Goal: Information Seeking & Learning: Check status

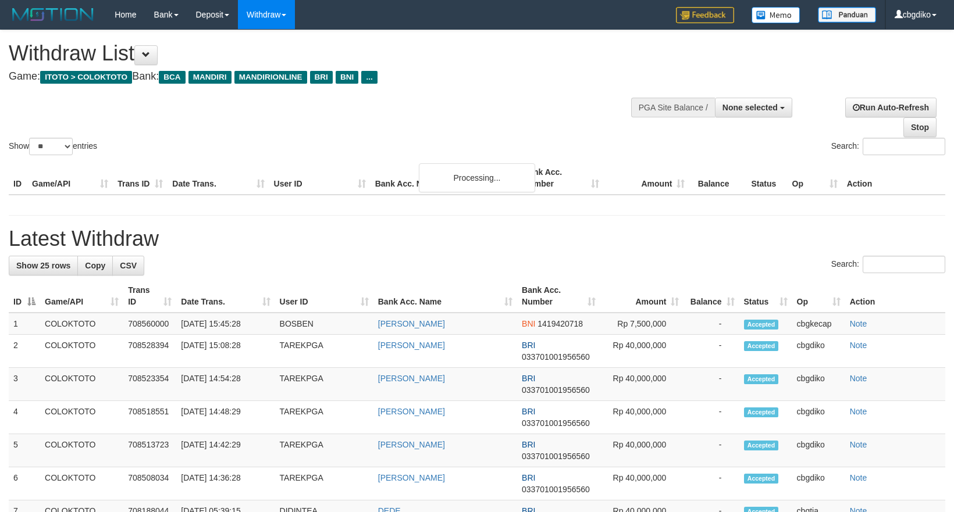
select select
select select "**"
select select
select select "**"
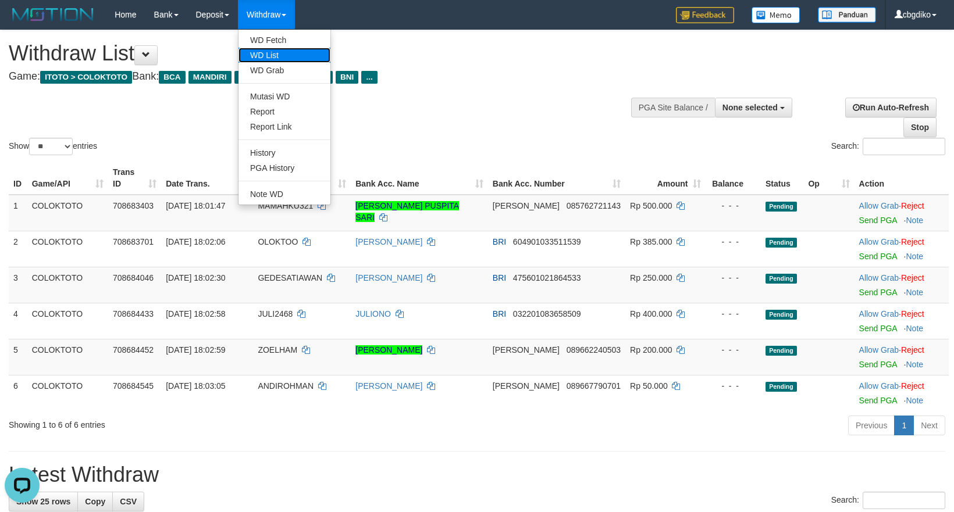
click at [289, 55] on link "WD List" at bounding box center [285, 55] width 92 height 15
click at [292, 166] on link "PGA History" at bounding box center [285, 168] width 92 height 15
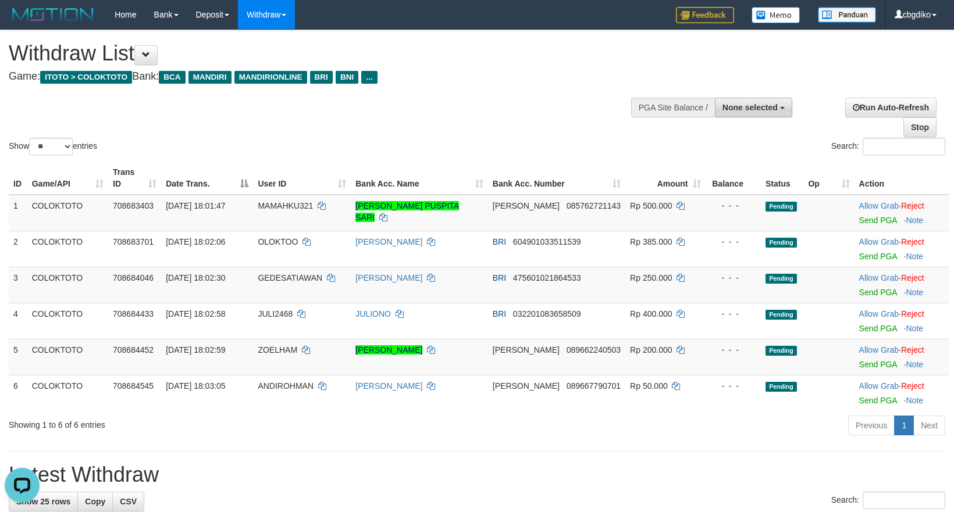
click at [749, 115] on button "None selected" at bounding box center [753, 108] width 77 height 20
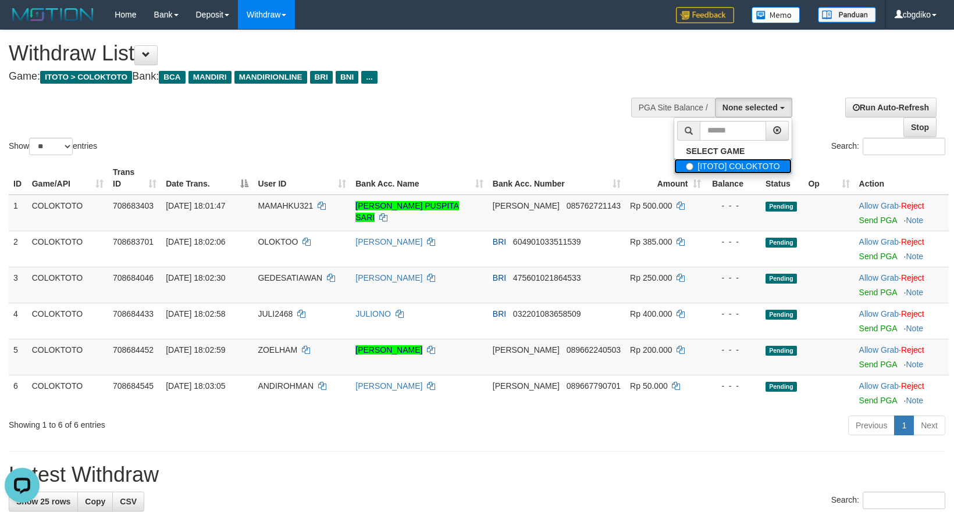
click at [707, 166] on label "[ITOTO] COLOKTOTO" at bounding box center [732, 166] width 117 height 15
select select "****"
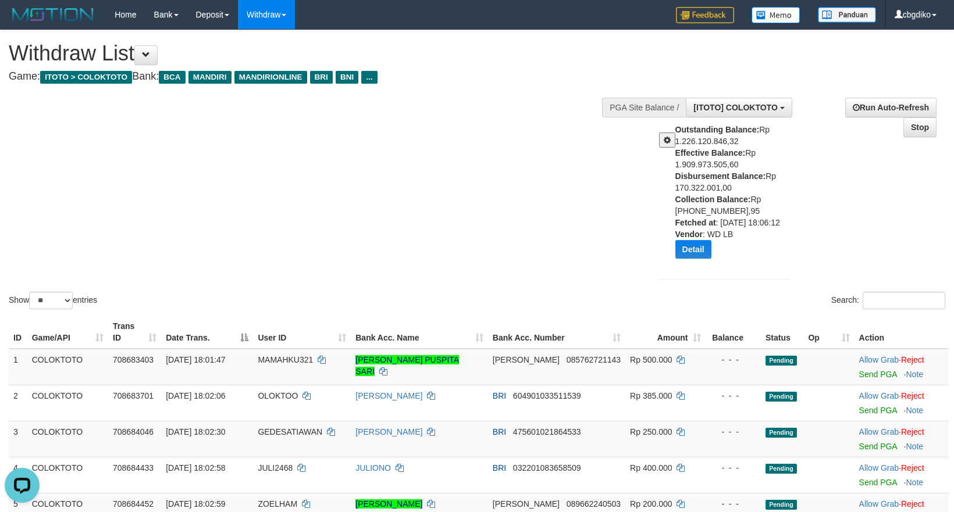
drag, startPoint x: 475, startPoint y: 124, endPoint x: 436, endPoint y: 51, distance: 82.8
click at [474, 115] on div "Show ** ** ** *** entries Search:" at bounding box center [477, 171] width 954 height 282
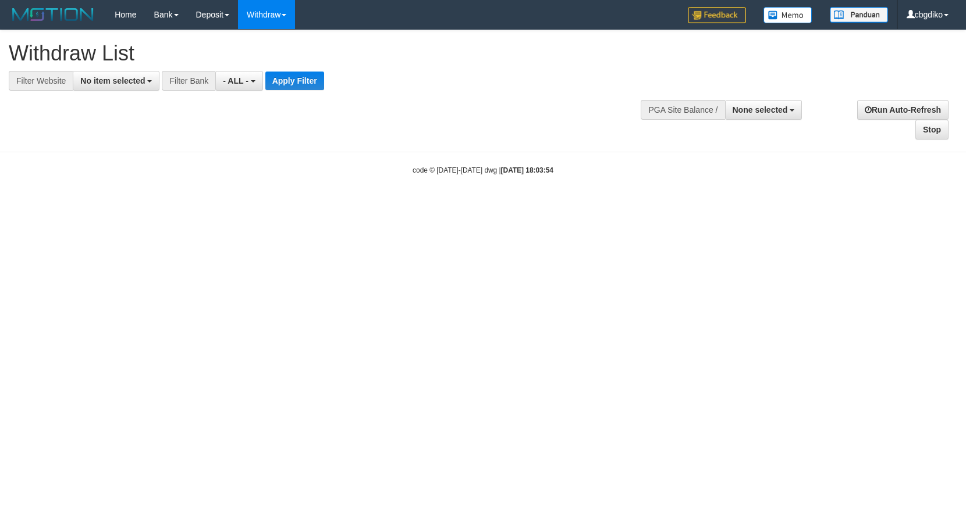
select select
click at [128, 80] on span "No item selected" at bounding box center [112, 80] width 65 height 9
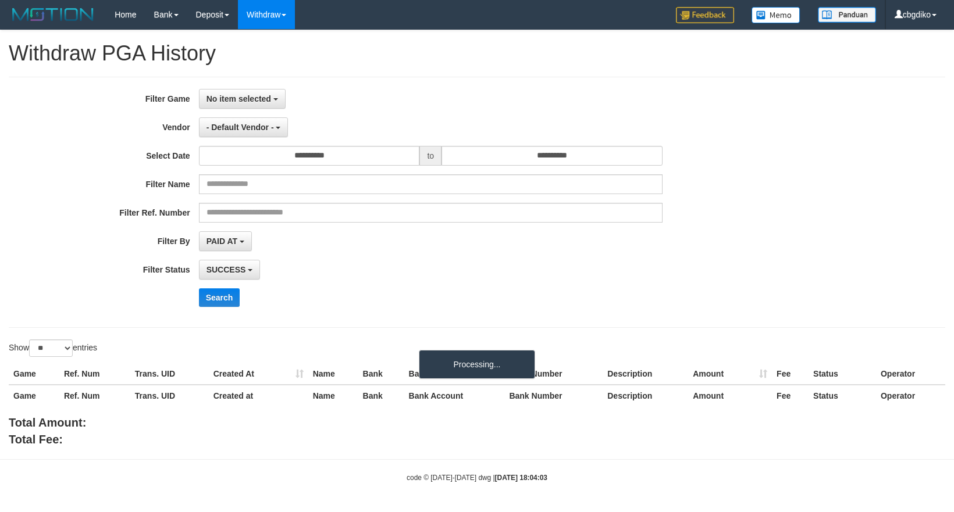
select select
select select "**"
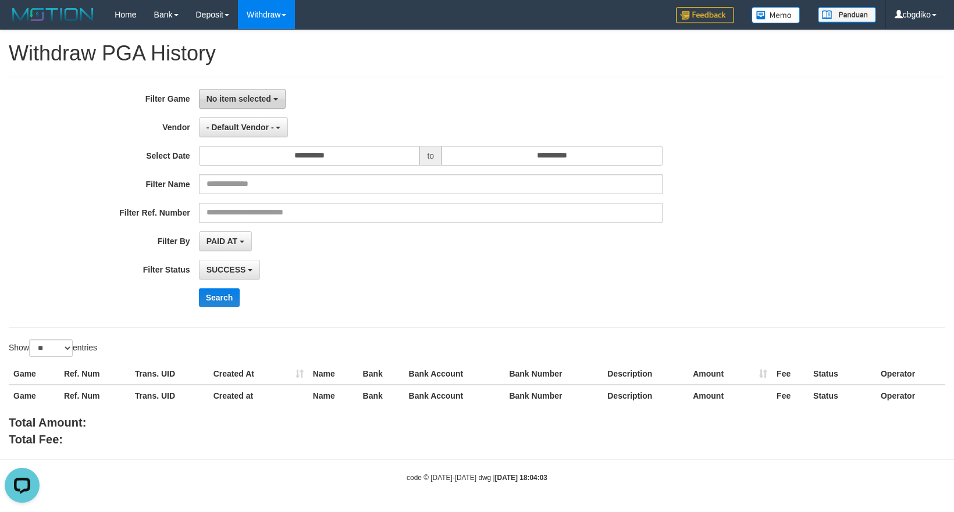
click at [255, 96] on span "No item selected" at bounding box center [239, 98] width 65 height 9
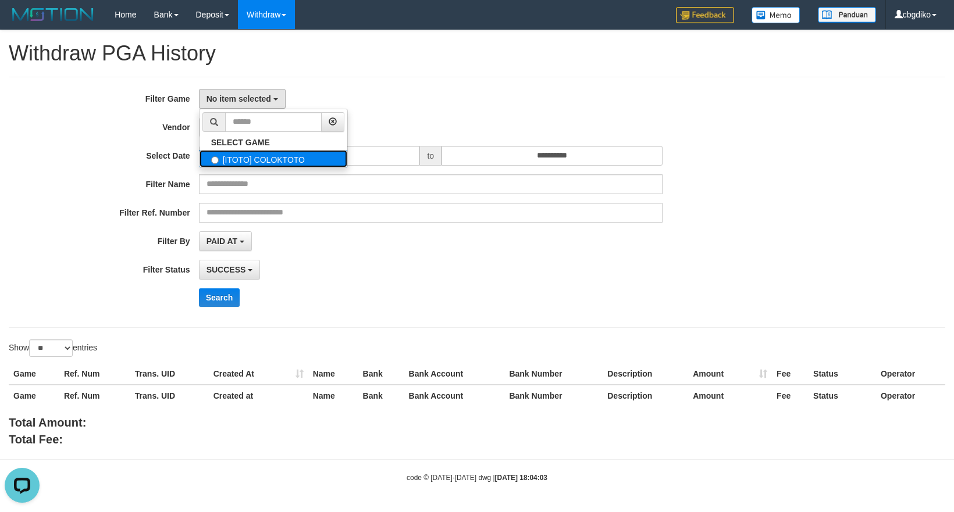
click at [255, 159] on label "[ITOTO] COLOKTOTO" at bounding box center [274, 158] width 148 height 17
select select "****"
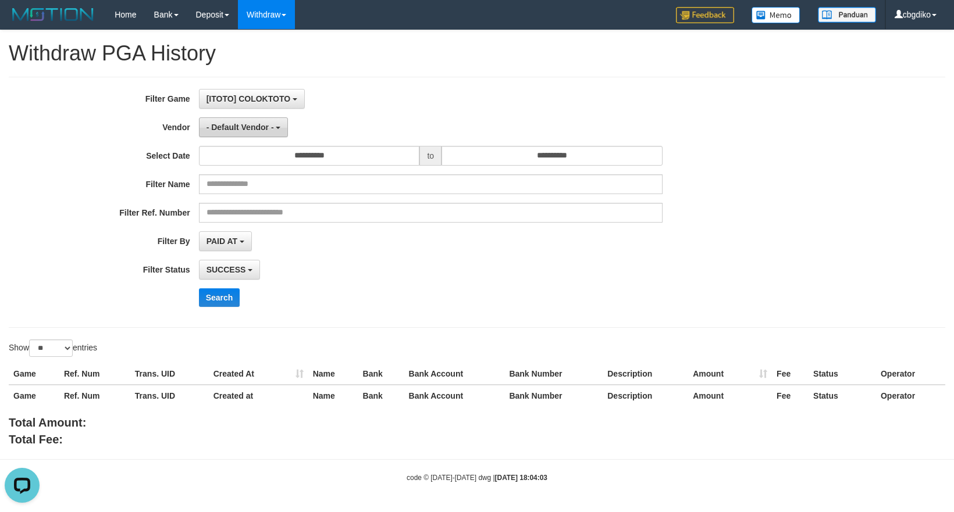
click at [237, 118] on button "- Default Vendor -" at bounding box center [244, 128] width 90 height 20
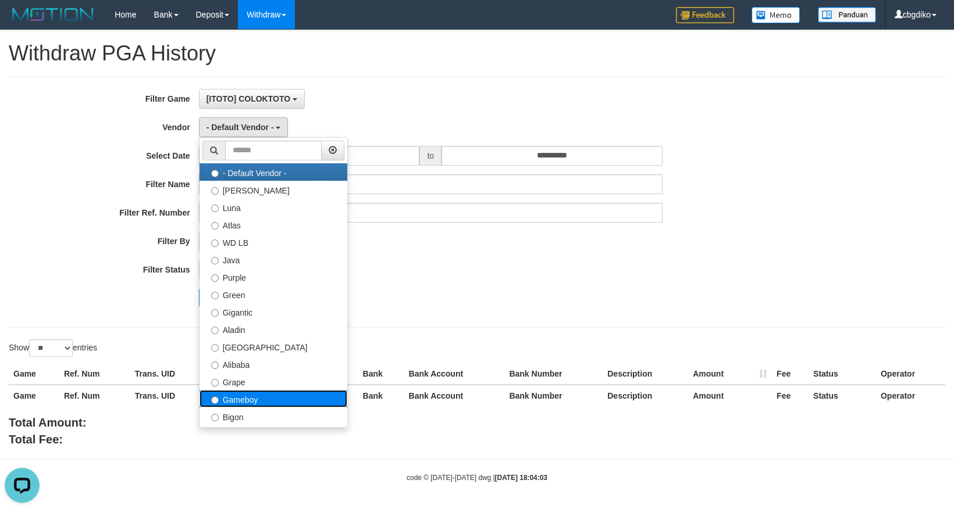
drag, startPoint x: 277, startPoint y: 400, endPoint x: 284, endPoint y: 279, distance: 121.2
click at [277, 400] on label "Gameboy" at bounding box center [274, 398] width 148 height 17
select select "**********"
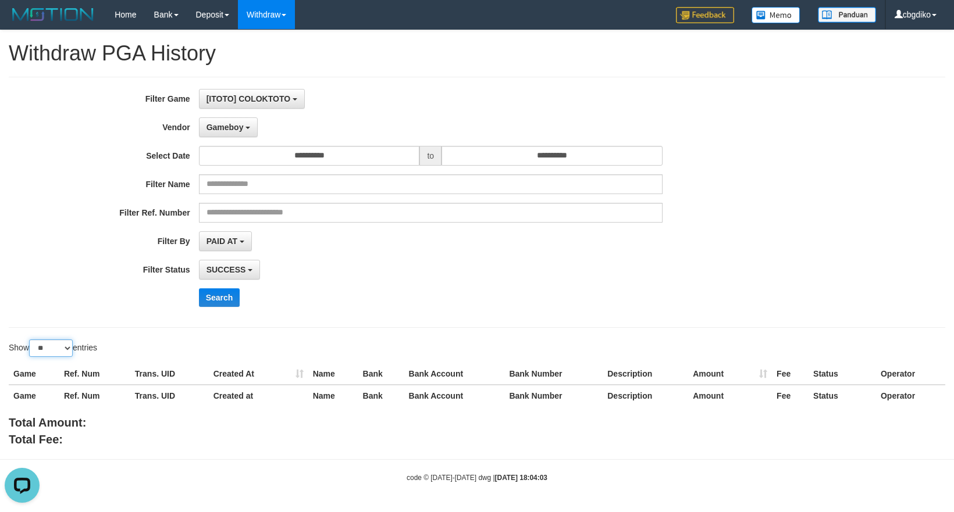
click at [63, 352] on select "** ** ** ***" at bounding box center [51, 348] width 44 height 17
select select "***"
click at [31, 341] on select "** ** ** ***" at bounding box center [51, 348] width 44 height 17
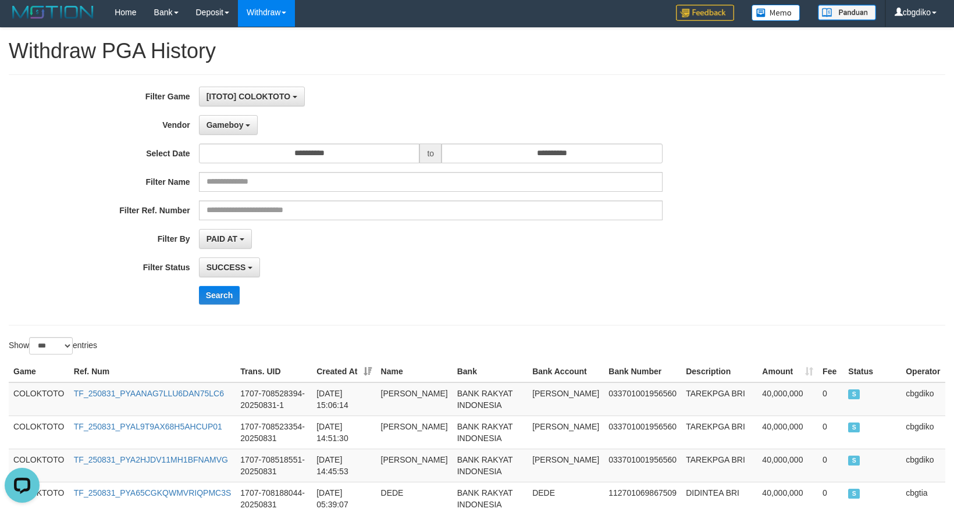
scroll to position [0, 0]
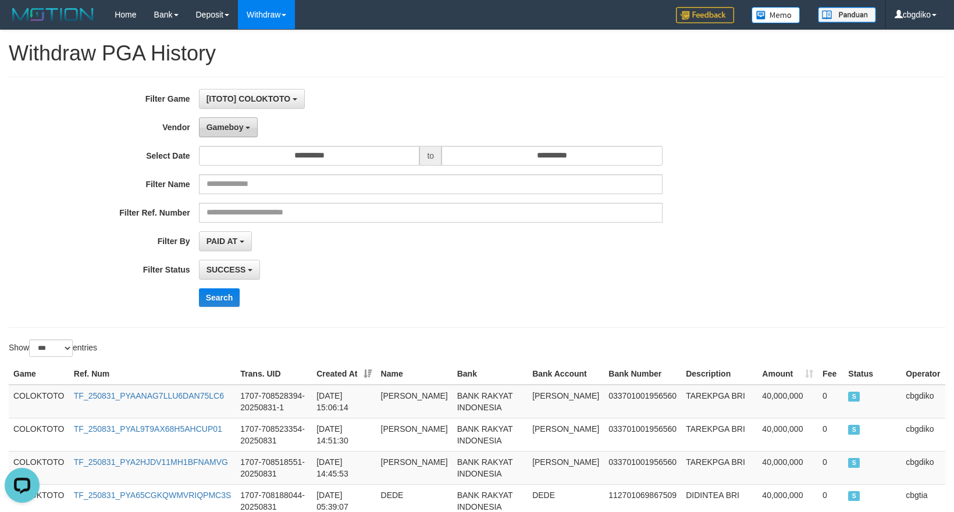
click at [243, 133] on button "Gameboy" at bounding box center [228, 128] width 59 height 20
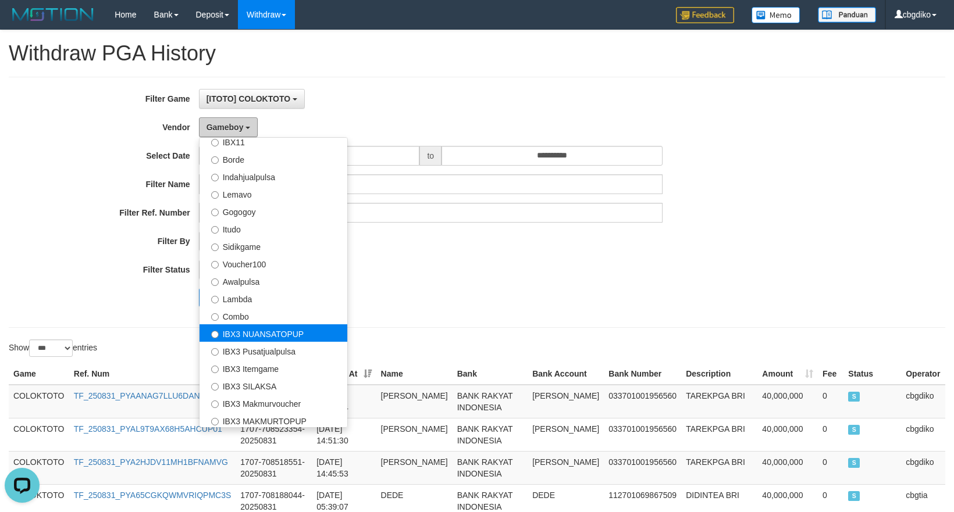
scroll to position [382, 0]
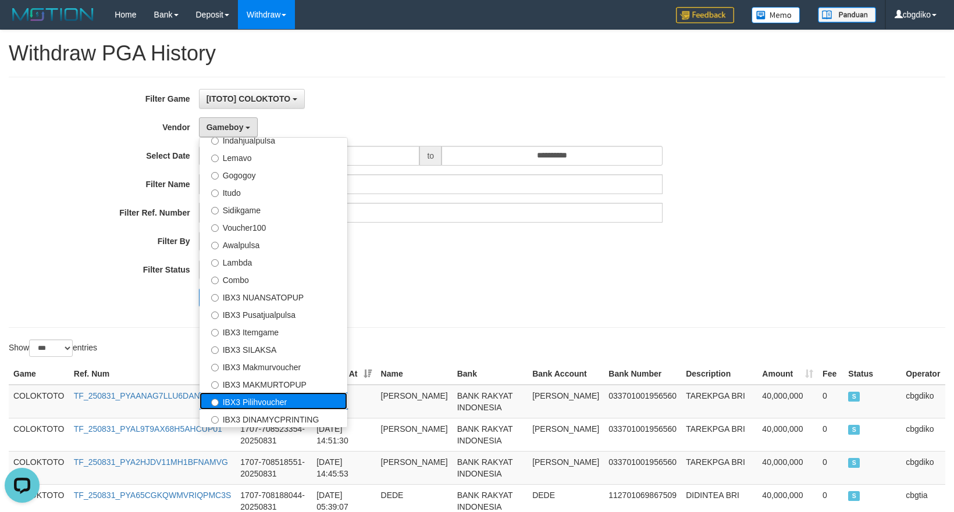
drag, startPoint x: 323, startPoint y: 405, endPoint x: 302, endPoint y: 371, distance: 39.7
click at [323, 403] on label "IBX3 Pilihvoucher" at bounding box center [274, 401] width 148 height 17
select select "**********"
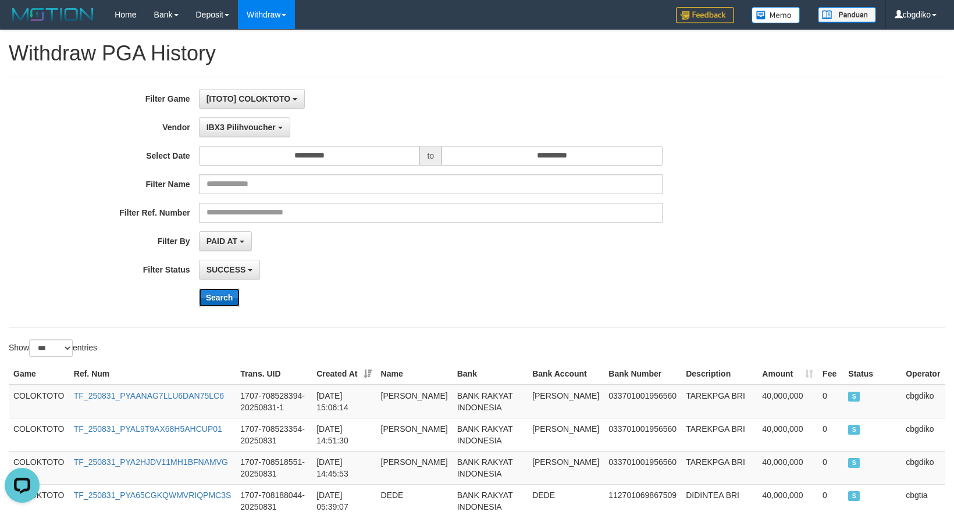
drag, startPoint x: 223, startPoint y: 301, endPoint x: 385, endPoint y: 307, distance: 161.3
click at [225, 301] on button "Search" at bounding box center [219, 298] width 41 height 19
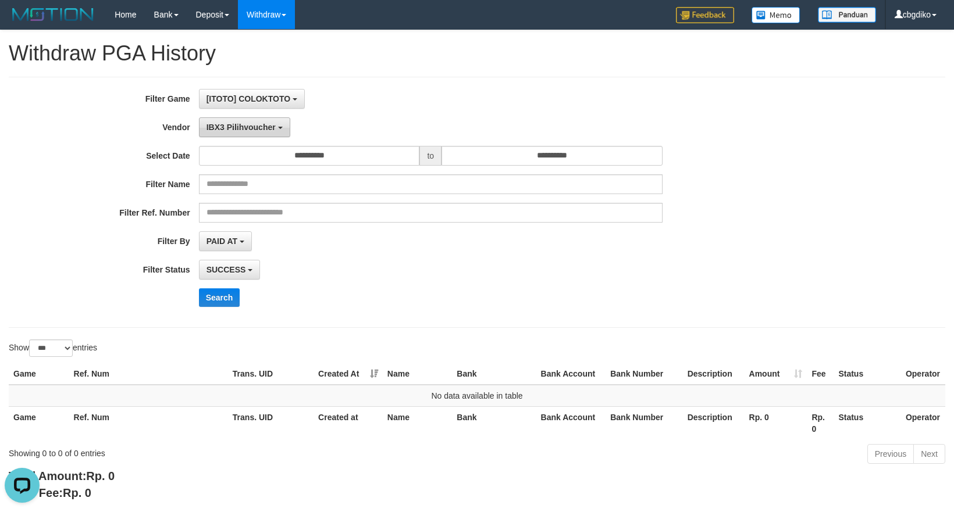
click at [268, 131] on span "IBX3 Pilihvoucher" at bounding box center [241, 127] width 69 height 9
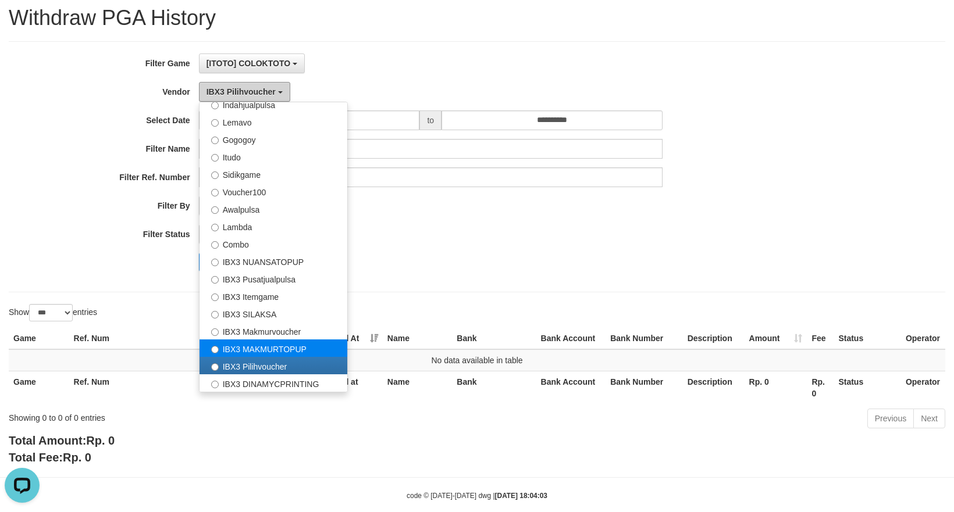
scroll to position [56, 0]
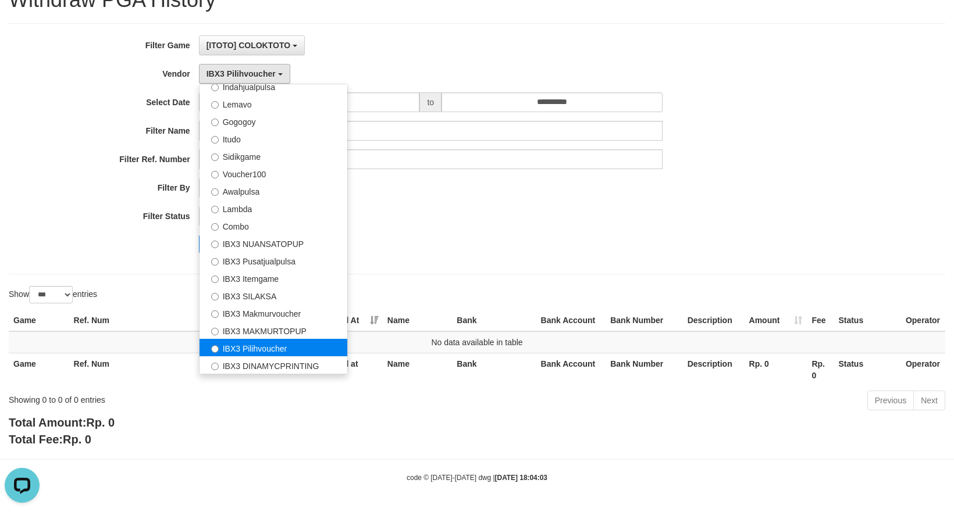
click at [306, 347] on label "IBX3 Pilihvoucher" at bounding box center [274, 347] width 148 height 17
click at [519, 245] on div "Search" at bounding box center [497, 244] width 596 height 19
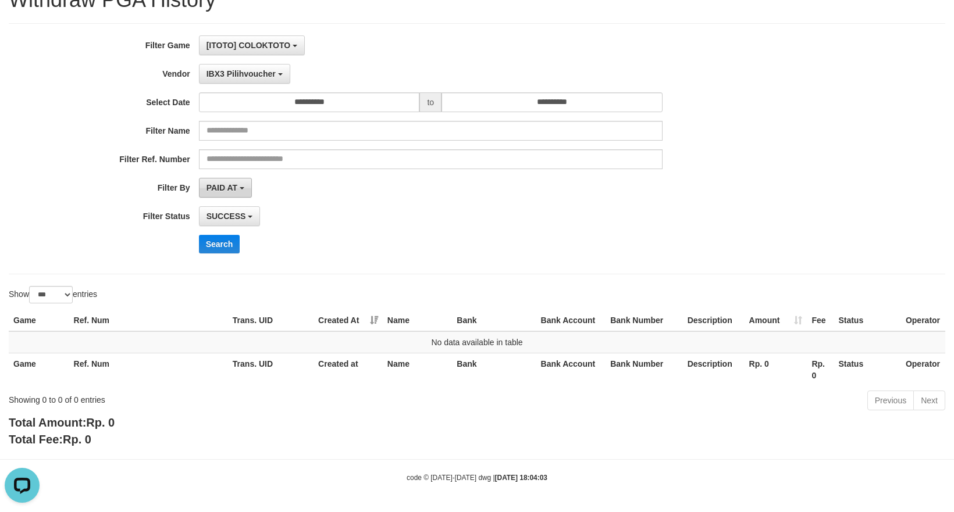
click at [230, 189] on span "PAID AT" at bounding box center [222, 187] width 31 height 9
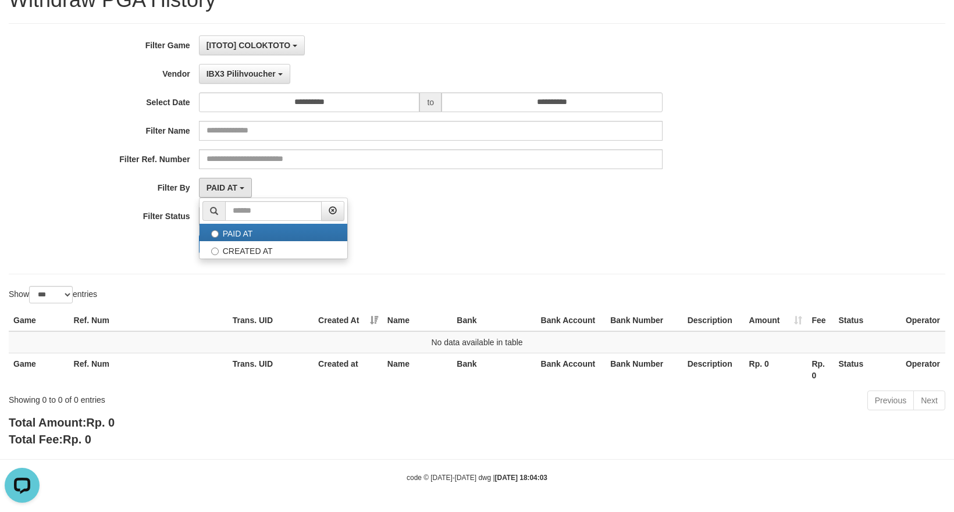
drag, startPoint x: 554, startPoint y: 225, endPoint x: 291, endPoint y: 215, distance: 263.1
click at [540, 219] on div "SUCCESS SUCCESS ON PROCESS FAILED" at bounding box center [431, 217] width 464 height 20
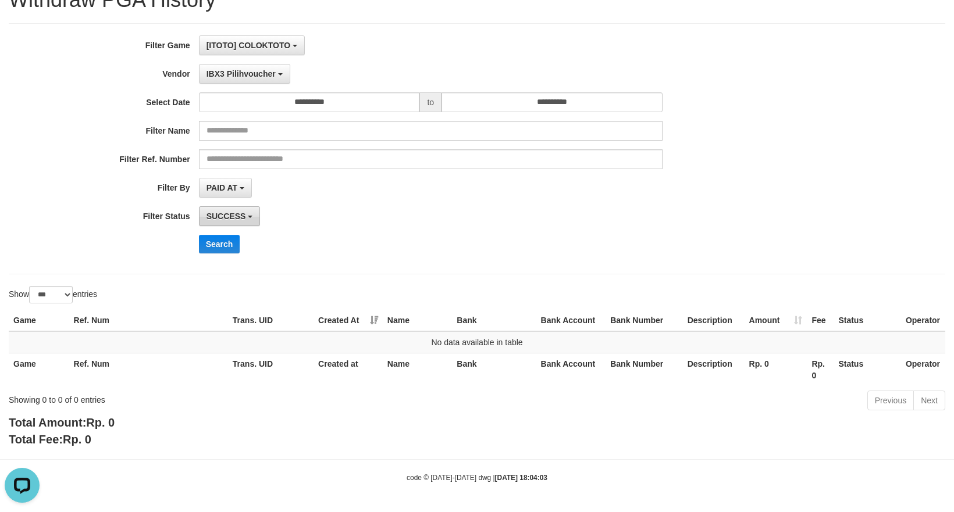
click at [237, 212] on span "SUCCESS" at bounding box center [227, 216] width 40 height 9
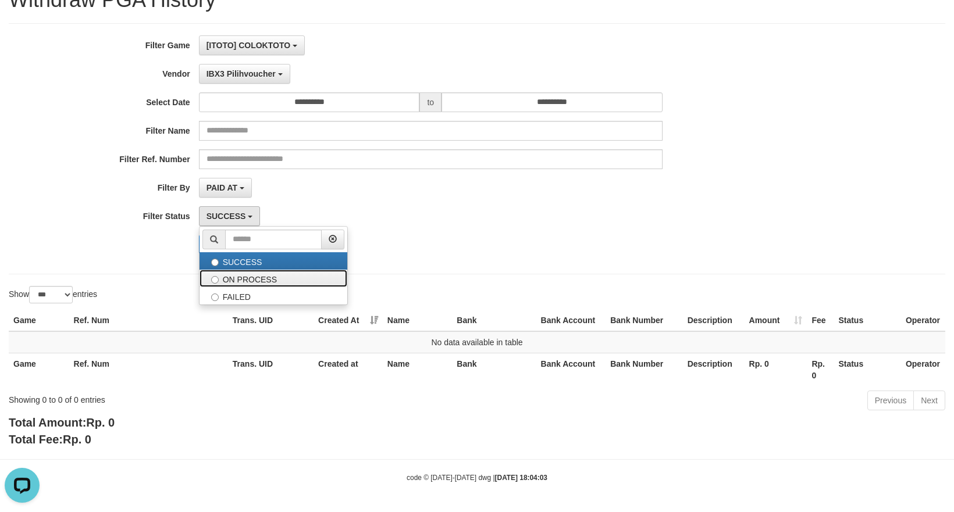
click at [254, 280] on label "ON PROCESS" at bounding box center [274, 278] width 148 height 17
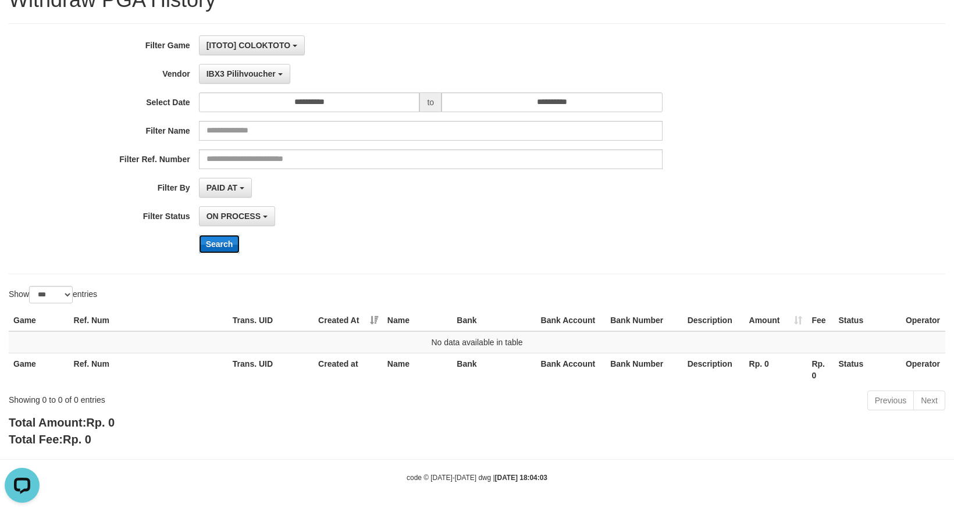
click at [229, 245] on button "Search" at bounding box center [219, 244] width 41 height 19
drag, startPoint x: 233, startPoint y: 212, endPoint x: 256, endPoint y: 240, distance: 36.3
click at [234, 213] on span "ON PROCESS" at bounding box center [234, 216] width 54 height 9
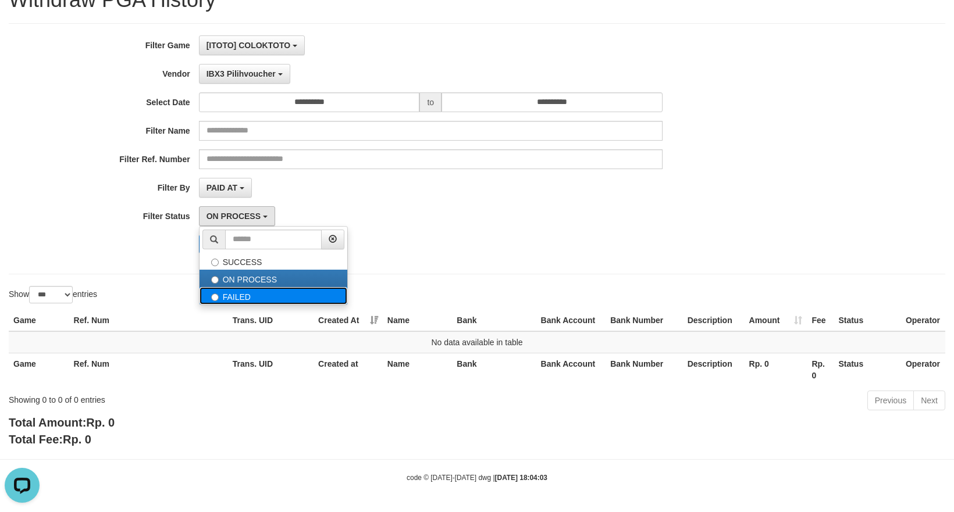
click at [257, 294] on label "FAILED" at bounding box center [274, 295] width 148 height 17
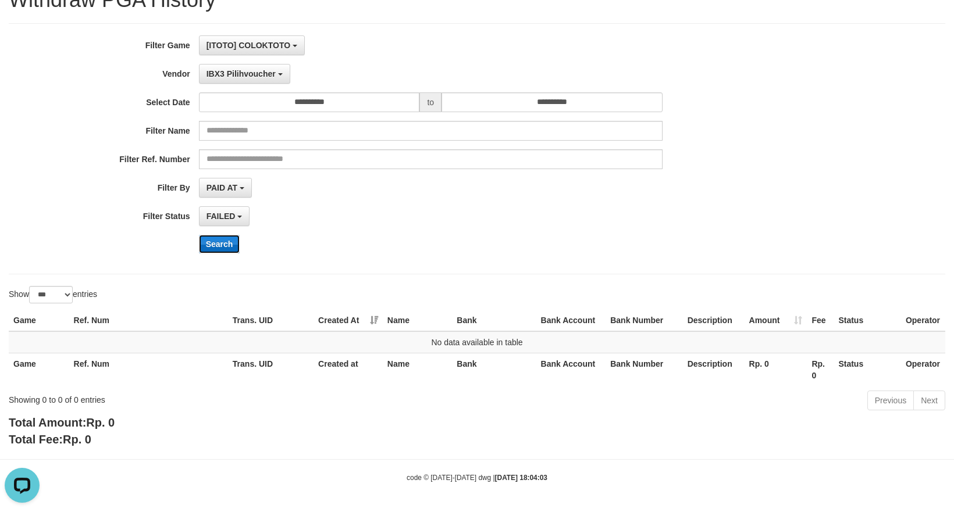
drag, startPoint x: 226, startPoint y: 249, endPoint x: 379, endPoint y: 266, distance: 154.0
click at [228, 248] on button "Search" at bounding box center [219, 244] width 41 height 19
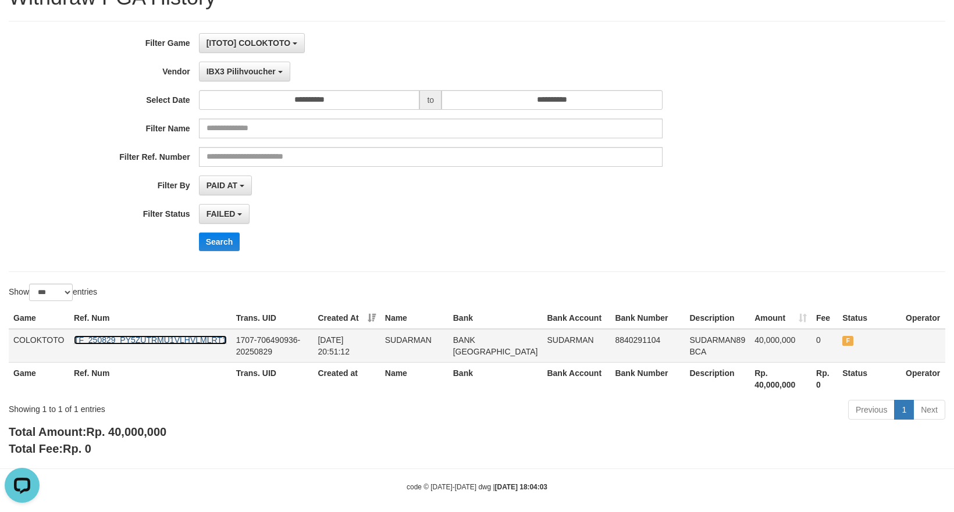
click at [142, 337] on link "TF_250829_PY5ZUTRMU1VLHVLMLRT1" at bounding box center [150, 340] width 153 height 9
click at [236, 212] on span "FAILED" at bounding box center [221, 213] width 29 height 9
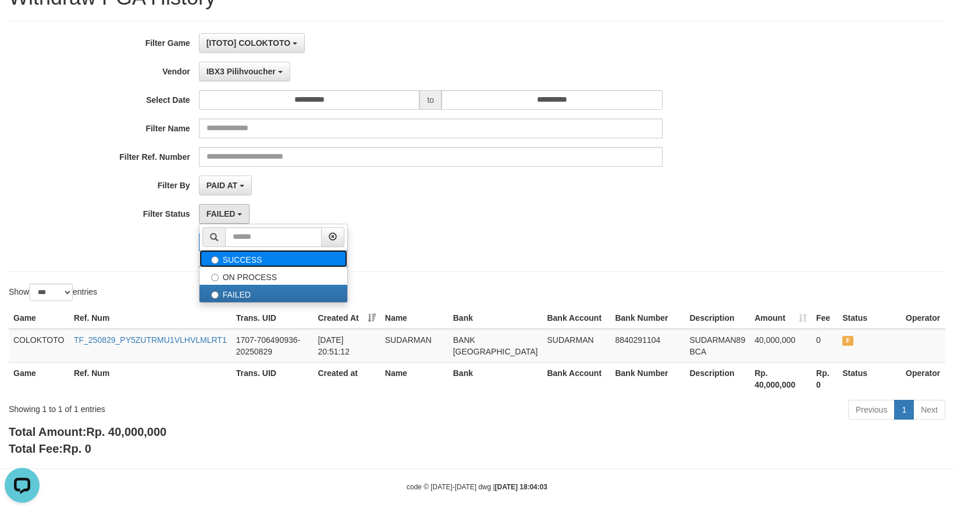
click at [266, 261] on label "SUCCESS" at bounding box center [274, 258] width 148 height 17
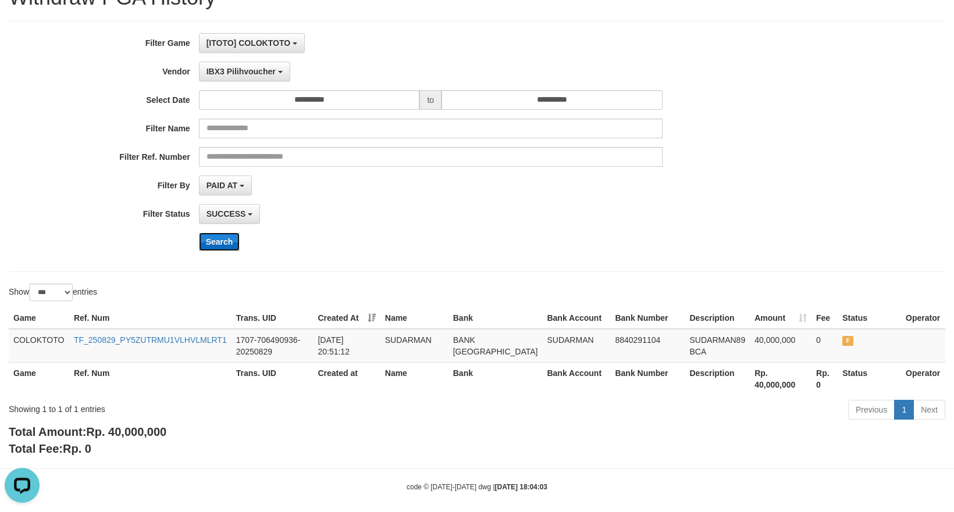
drag, startPoint x: 225, startPoint y: 245, endPoint x: 405, endPoint y: 282, distance: 184.7
click at [226, 245] on button "Search" at bounding box center [219, 242] width 41 height 19
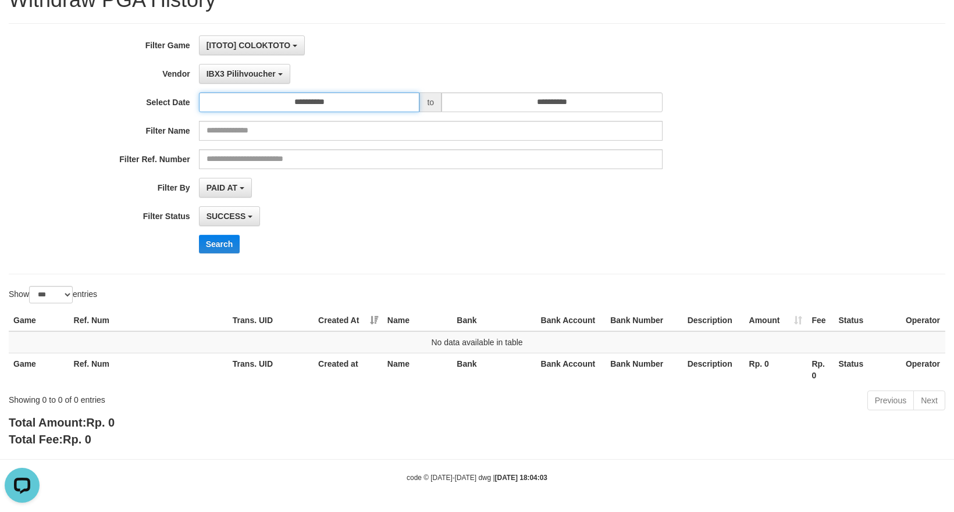
click at [305, 102] on input "**********" at bounding box center [309, 102] width 221 height 20
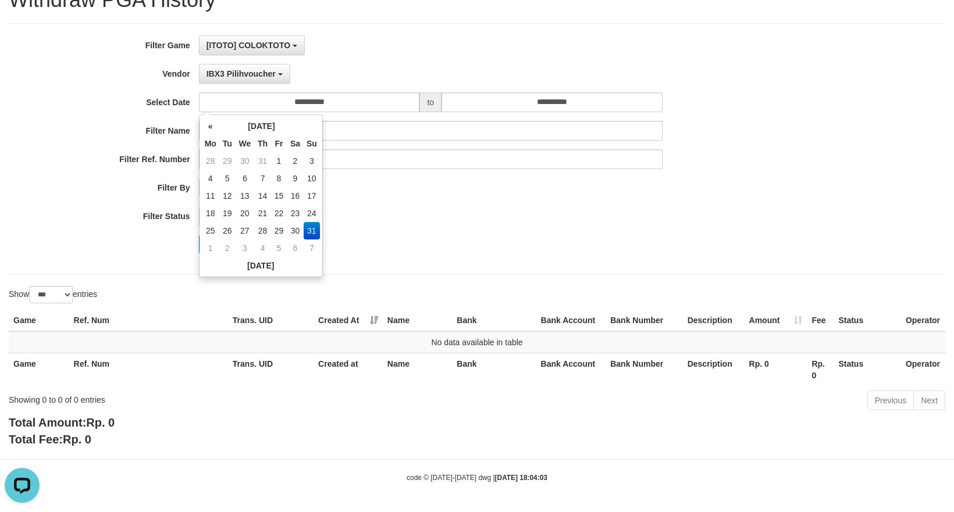
click at [439, 212] on div "SUCCESS SUCCESS ON PROCESS FAILED" at bounding box center [431, 217] width 464 height 20
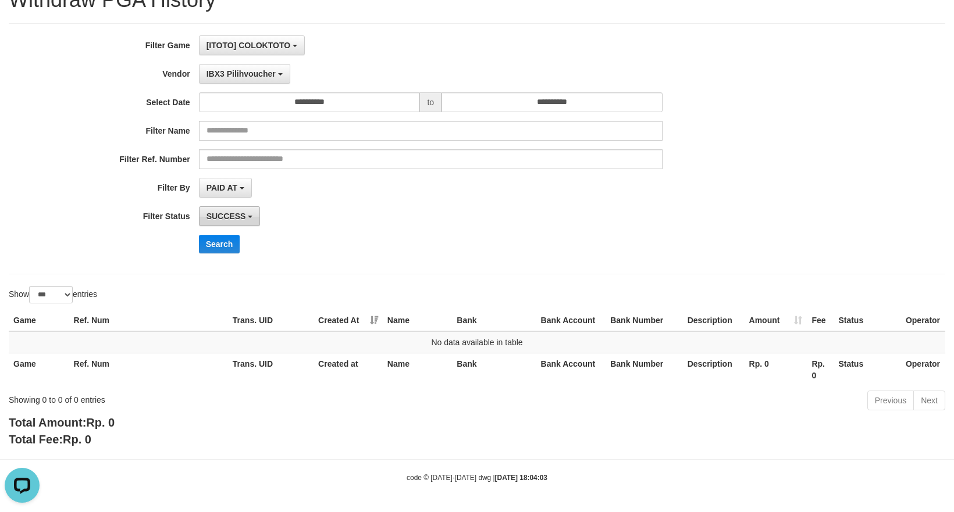
click at [233, 215] on span "SUCCESS" at bounding box center [227, 216] width 40 height 9
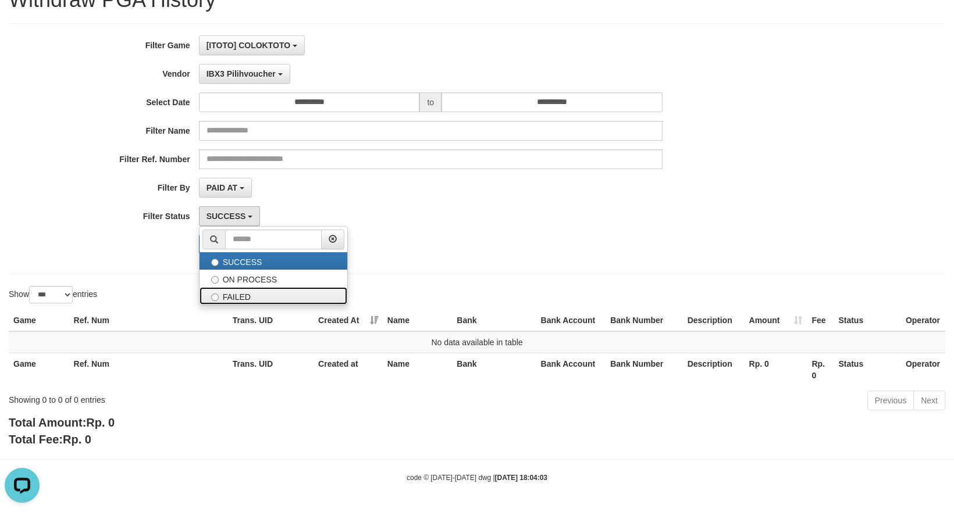
drag, startPoint x: 239, startPoint y: 297, endPoint x: 226, endPoint y: 296, distance: 12.9
click at [239, 297] on label "FAILED" at bounding box center [274, 295] width 148 height 17
select select "*"
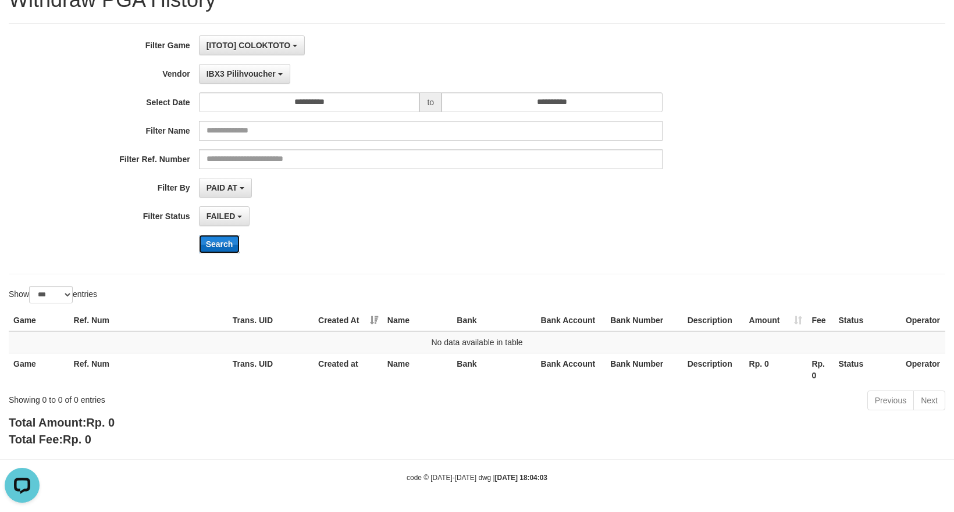
click at [219, 243] on button "Search" at bounding box center [219, 244] width 41 height 19
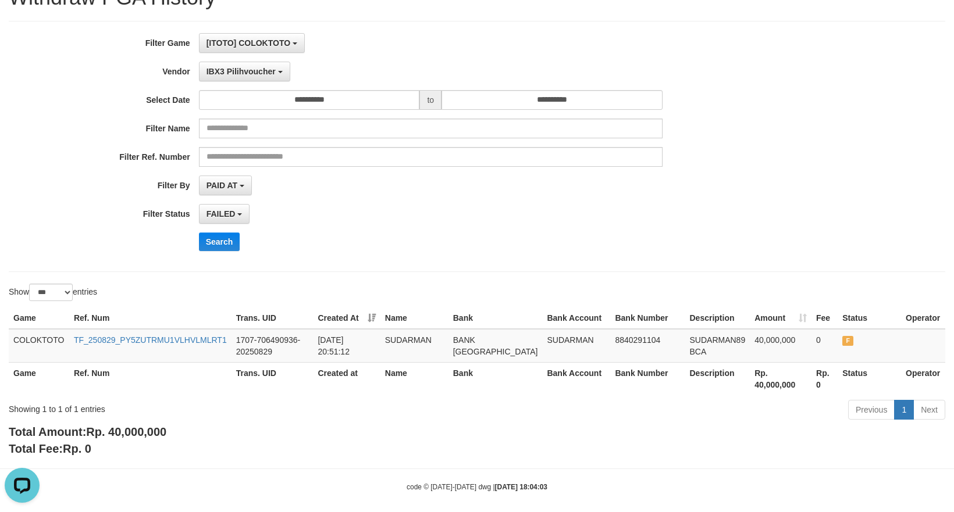
click at [414, 251] on div "Search" at bounding box center [497, 242] width 596 height 19
drag, startPoint x: 519, startPoint y: 414, endPoint x: 515, endPoint y: 399, distance: 15.8
click at [519, 414] on div "Previous 1 Next" at bounding box center [675, 411] width 539 height 25
click at [638, 340] on td "8840291104" at bounding box center [647, 346] width 74 height 34
drag, startPoint x: 638, startPoint y: 340, endPoint x: 954, endPoint y: 356, distance: 316.3
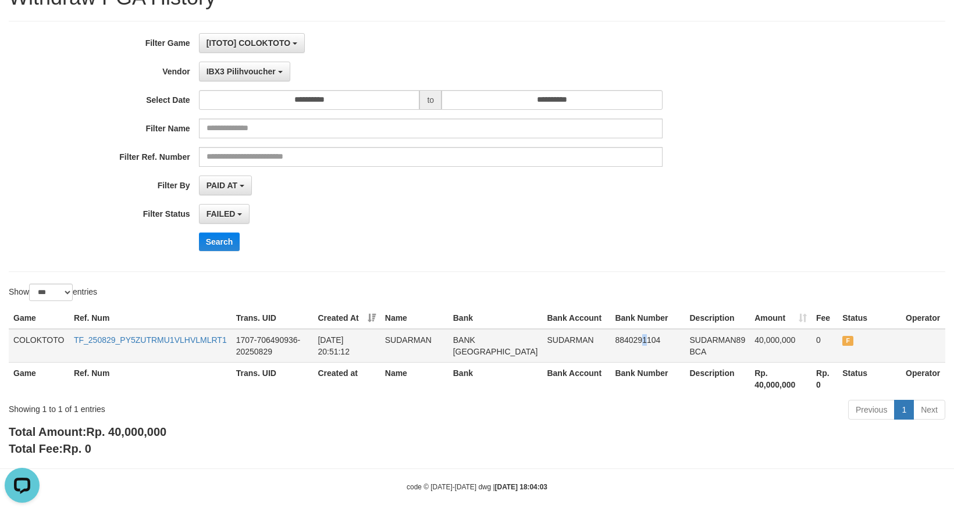
click at [640, 340] on td "8840291104" at bounding box center [647, 346] width 74 height 34
click at [620, 343] on td "8840291104" at bounding box center [647, 346] width 74 height 34
copy td "8840291104"
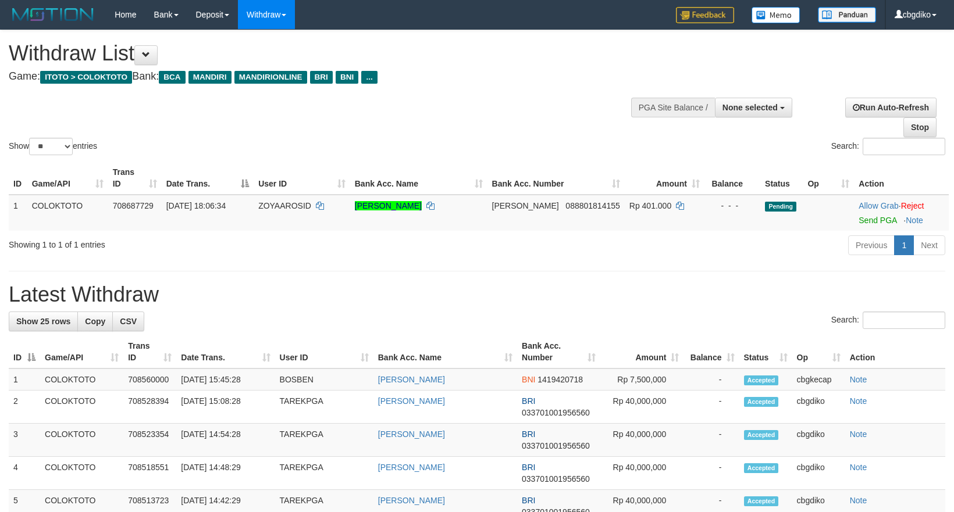
select select
select select "**"
click at [575, 277] on div "**********" at bounding box center [477, 359] width 954 height 659
